Goal: Check status: Check status

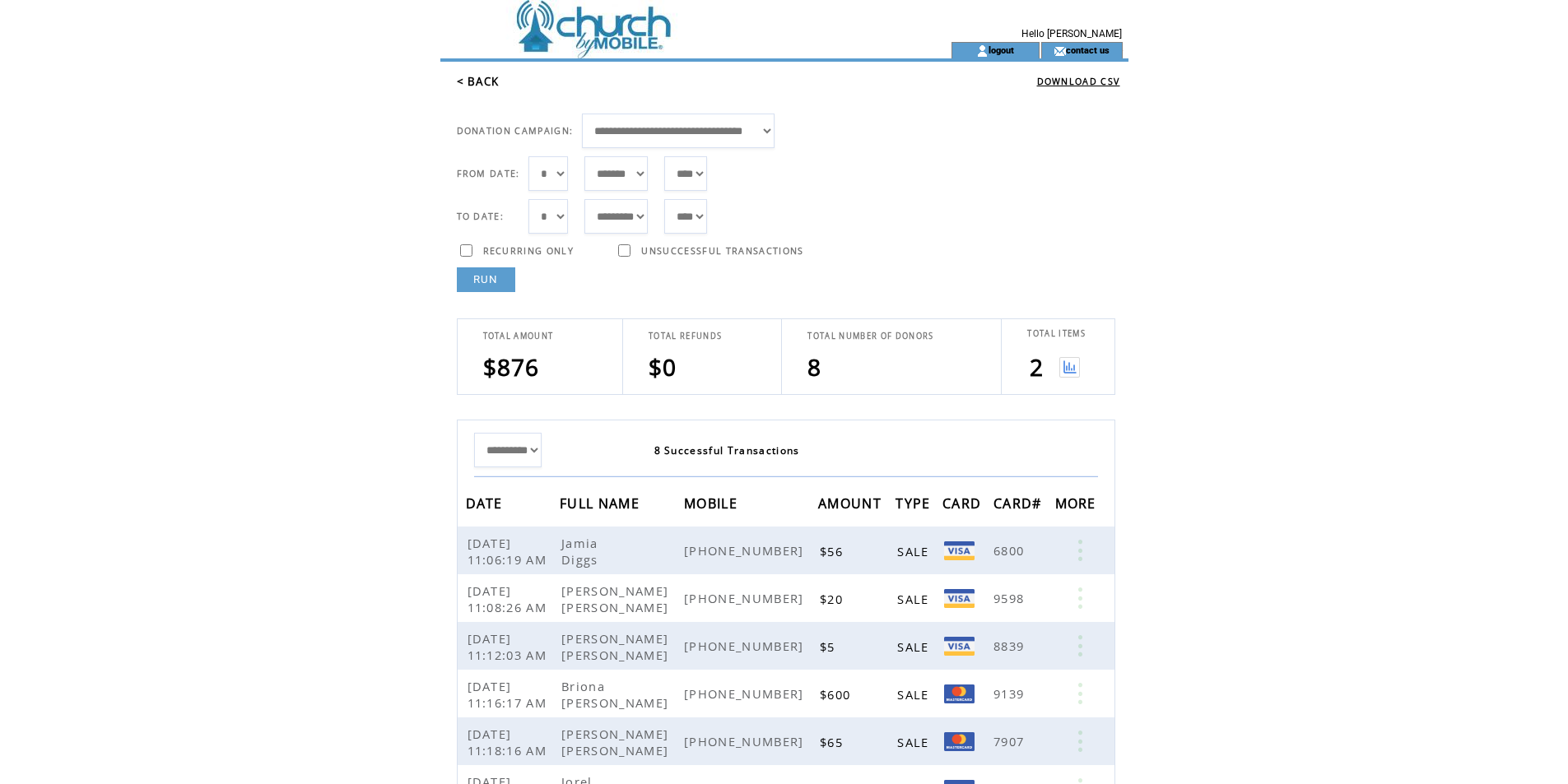
select select "***"
select select "*"
click at [498, 277] on link "RUN" at bounding box center [485, 280] width 58 height 25
click at [489, 276] on link "RUN" at bounding box center [485, 280] width 58 height 25
click at [491, 275] on link "RUN" at bounding box center [485, 280] width 58 height 25
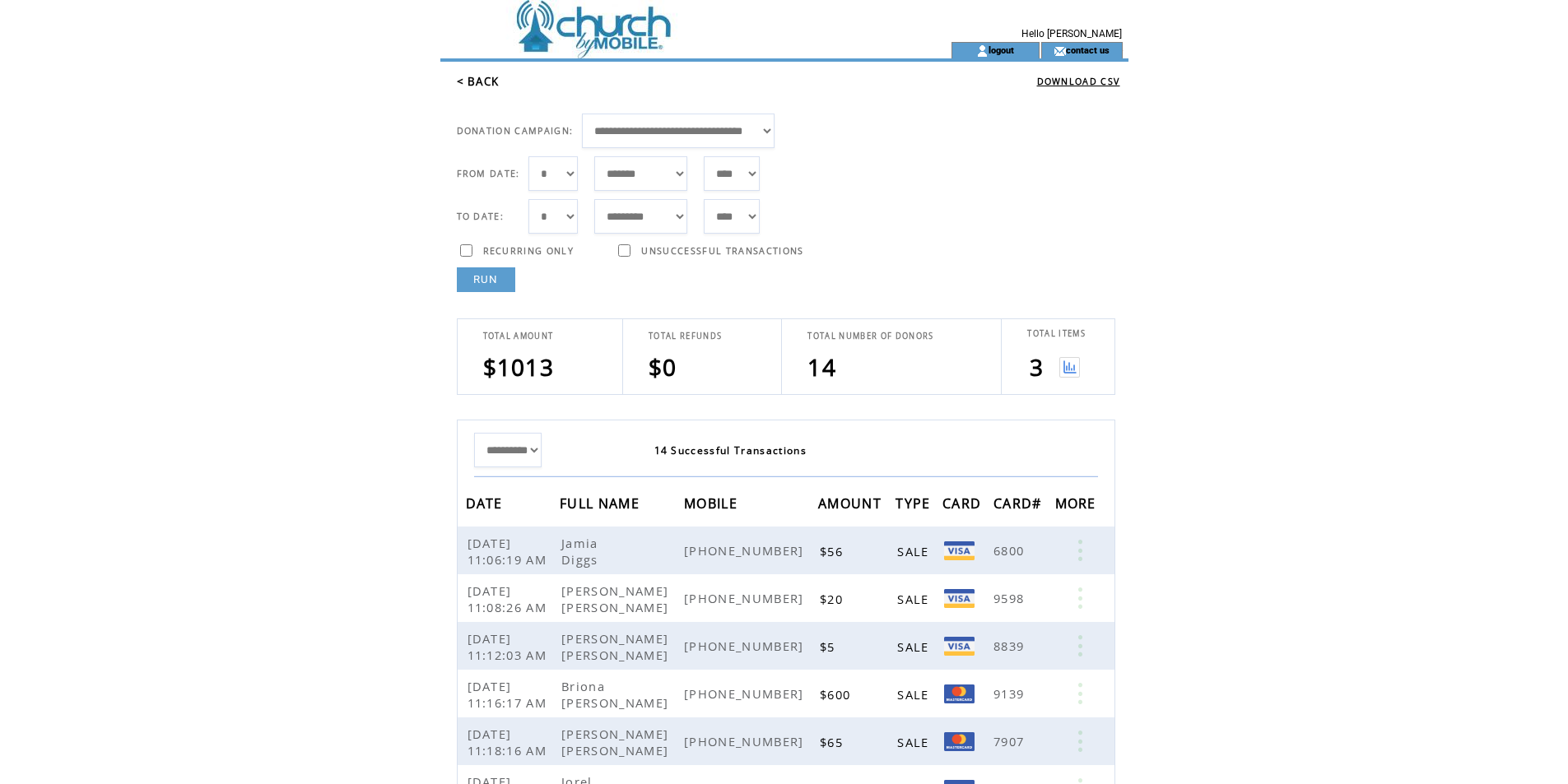
click at [494, 277] on link "RUN" at bounding box center [485, 280] width 58 height 25
click at [505, 283] on link "RUN" at bounding box center [485, 280] width 58 height 25
click at [489, 285] on link "RUN" at bounding box center [485, 280] width 58 height 25
click at [485, 283] on link "RUN" at bounding box center [485, 280] width 58 height 25
click at [265, 519] on html "**********" at bounding box center [784, 392] width 1568 height 784
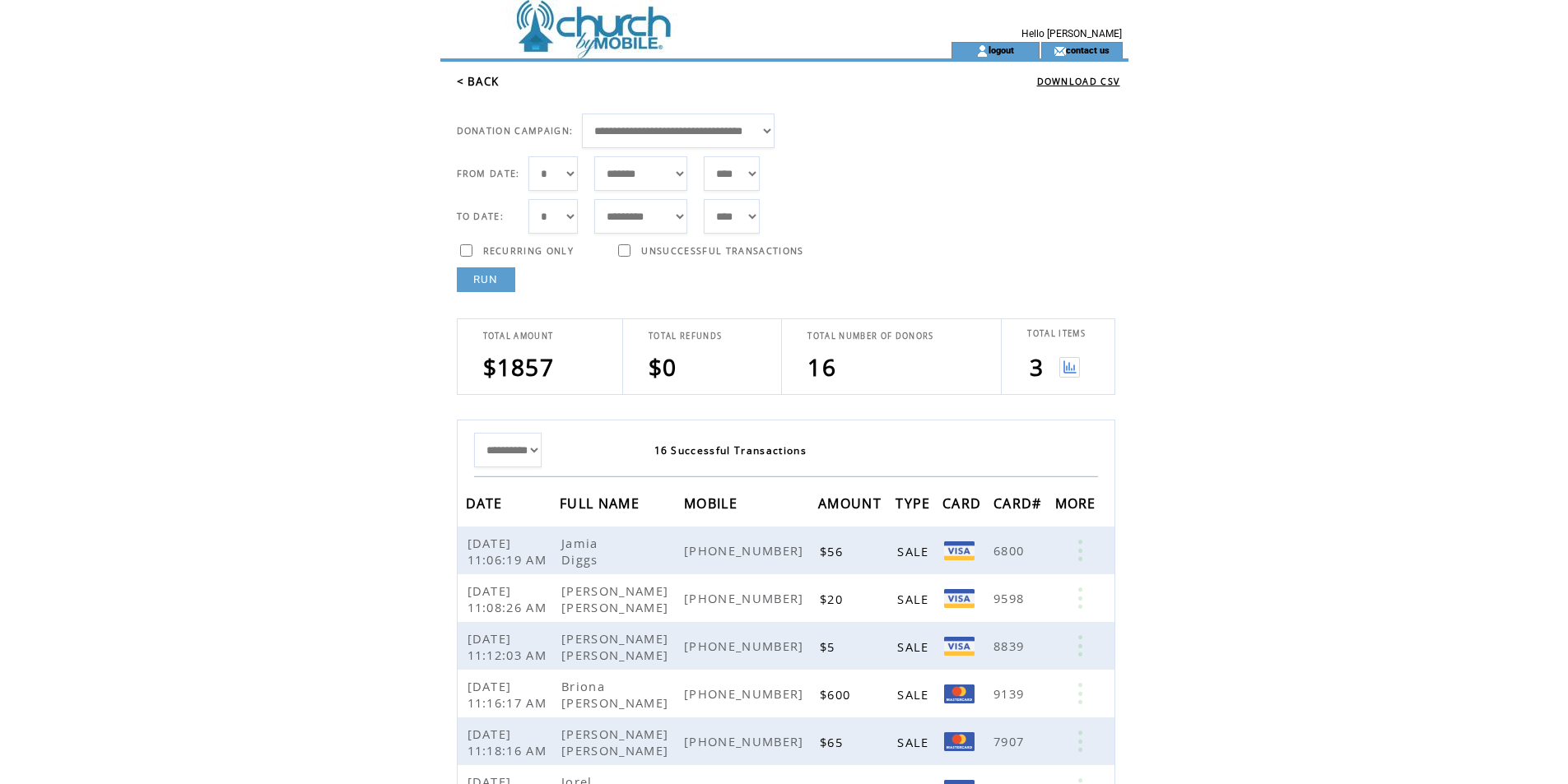
drag, startPoint x: 457, startPoint y: 284, endPoint x: 467, endPoint y: 277, distance: 12.2
click at [458, 282] on link "RUN" at bounding box center [485, 280] width 58 height 25
click at [475, 274] on link "RUN" at bounding box center [485, 280] width 58 height 25
click at [486, 271] on link "RUN" at bounding box center [485, 280] width 58 height 25
